Goal: Task Accomplishment & Management: Complete application form

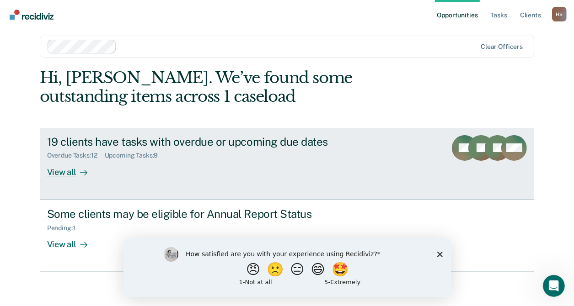
scroll to position [10, 0]
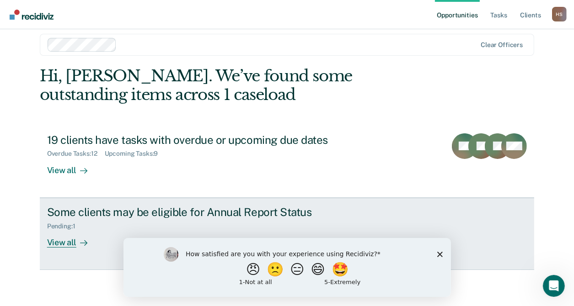
click at [323, 220] on div "Pending : 1" at bounding box center [207, 224] width 321 height 11
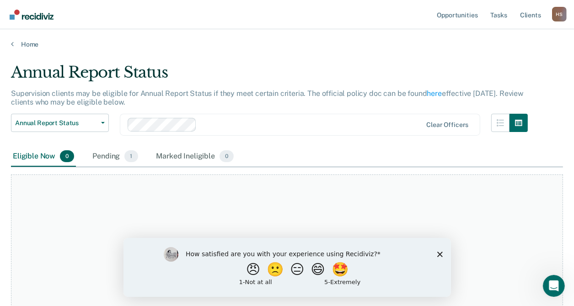
scroll to position [35, 0]
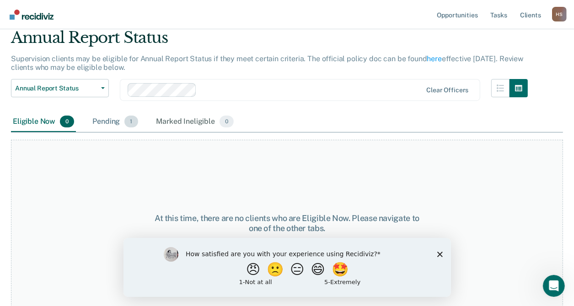
click at [104, 124] on div "Pending 1" at bounding box center [115, 122] width 49 height 20
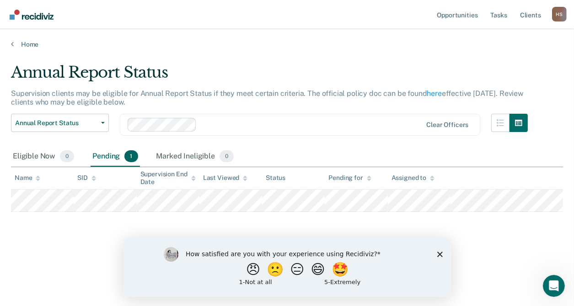
scroll to position [0, 0]
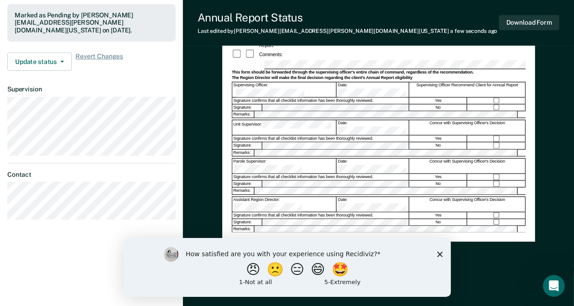
scroll to position [248, 0]
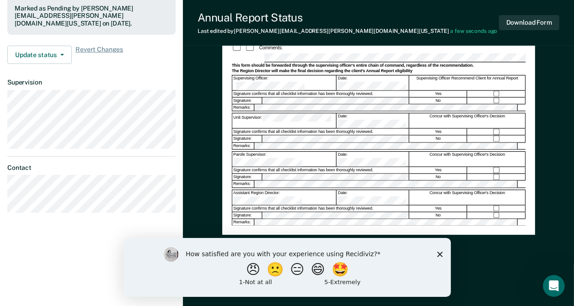
click at [260, 190] on div "Assistant Region Director:" at bounding box center [284, 197] width 104 height 15
drag, startPoint x: 549, startPoint y: 255, endPoint x: 534, endPoint y: 257, distance: 15.7
click at [549, 255] on div "Annual Reporting Checklist, Recommendation, and Determination Form Clients who …" at bounding box center [378, 57] width 391 height 498
click at [517, 24] on button "Download Form" at bounding box center [529, 22] width 60 height 15
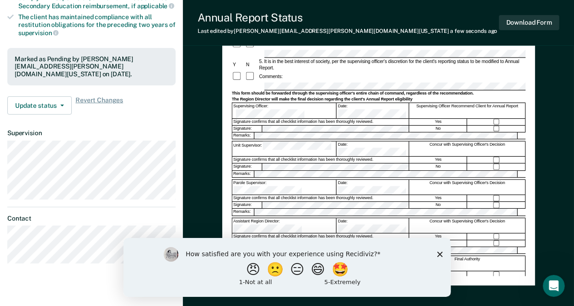
scroll to position [203, 0]
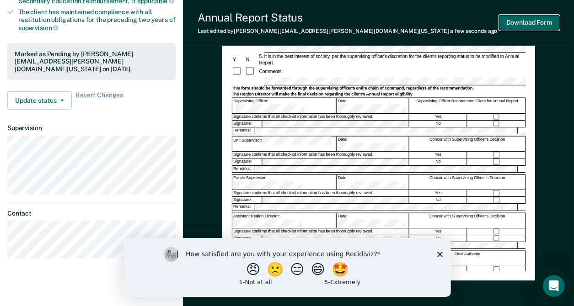
click at [524, 21] on button "Download Form" at bounding box center [529, 22] width 60 height 15
